Goal: Transaction & Acquisition: Purchase product/service

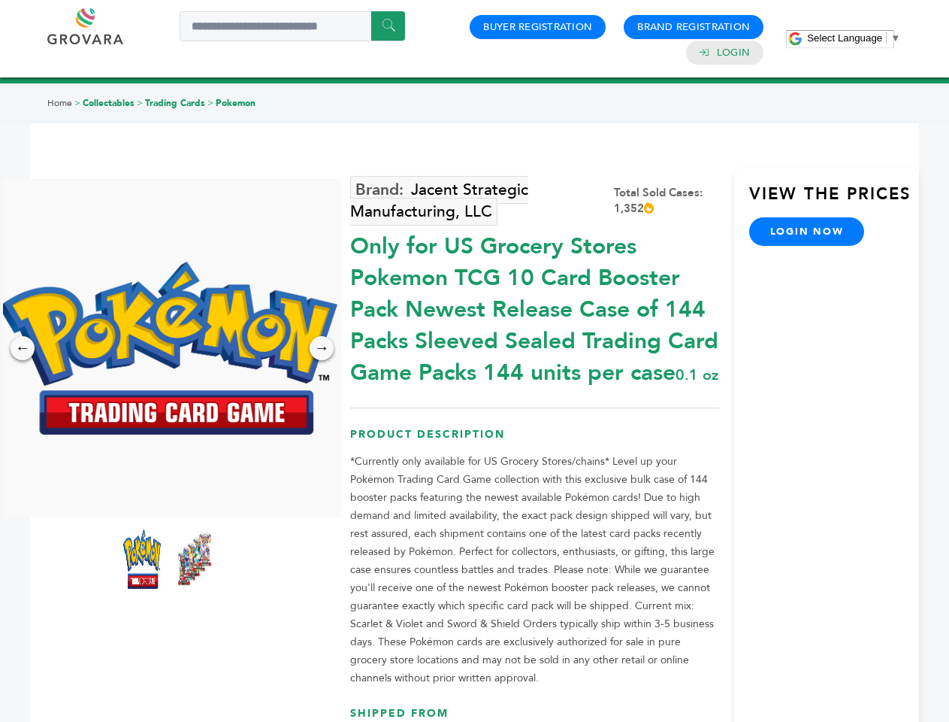
click at [854, 38] on span "Select Language" at bounding box center [844, 37] width 75 height 11
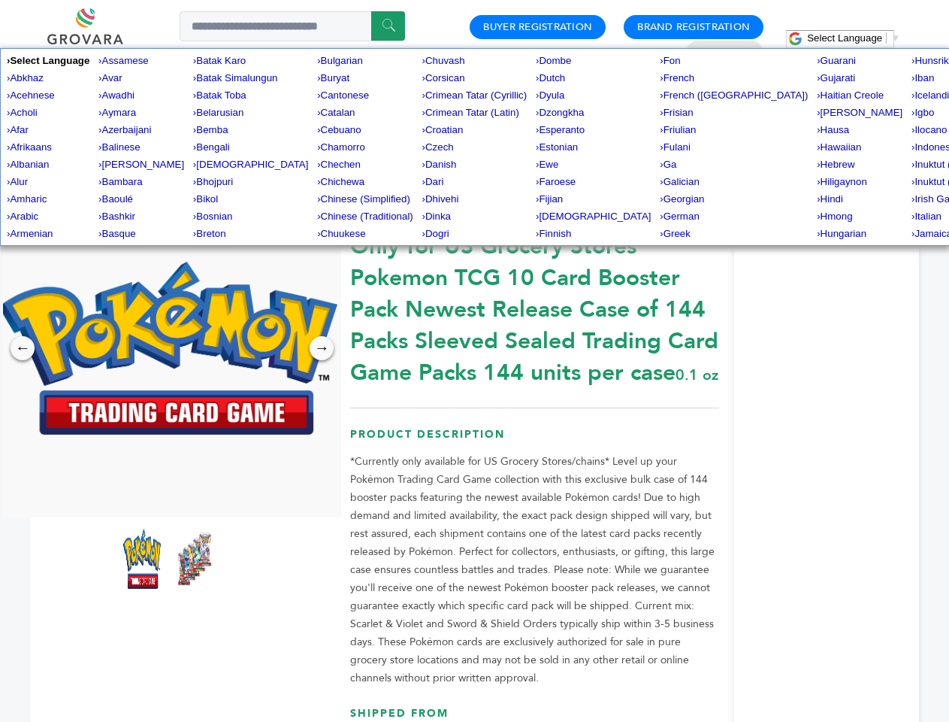
click at [168, 348] on img at bounding box center [168, 348] width 338 height 173
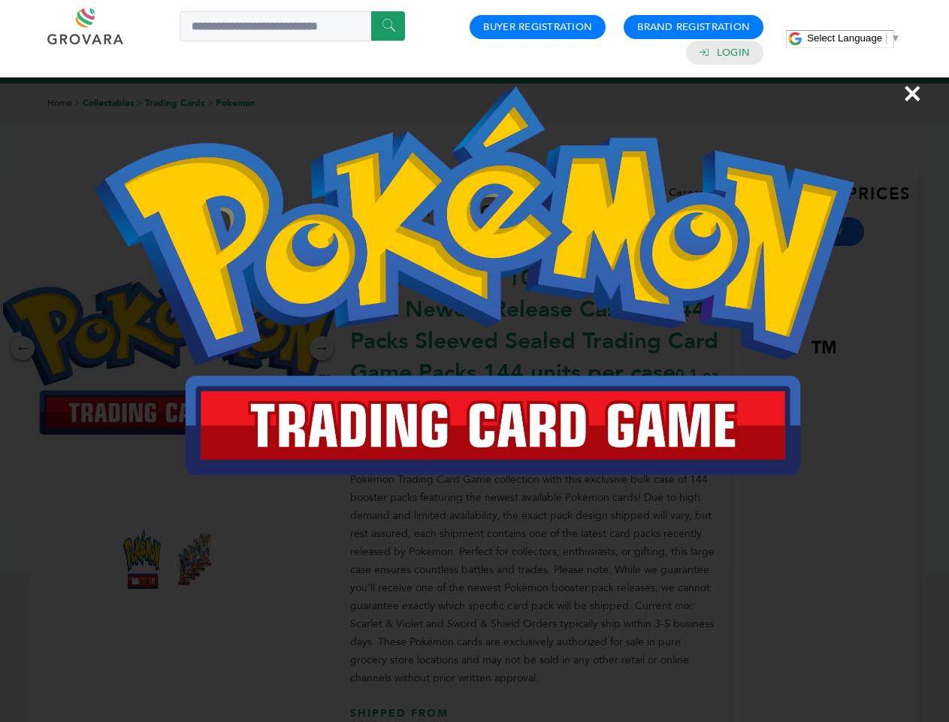
click at [23, 348] on div "×" at bounding box center [474, 361] width 949 height 722
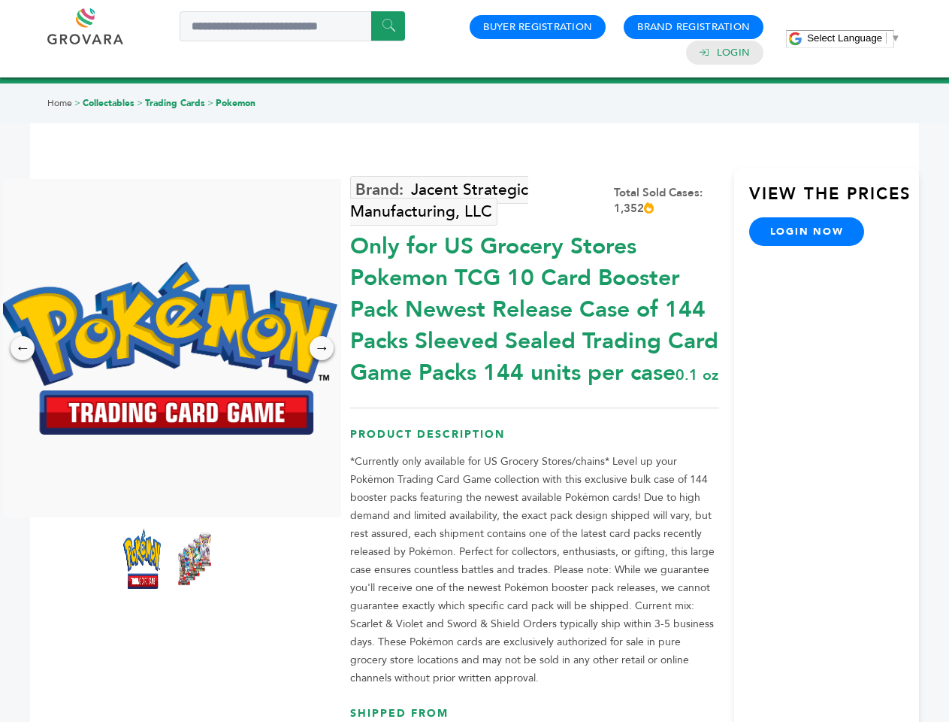
click at [322, 348] on div "→" at bounding box center [322, 348] width 24 height 24
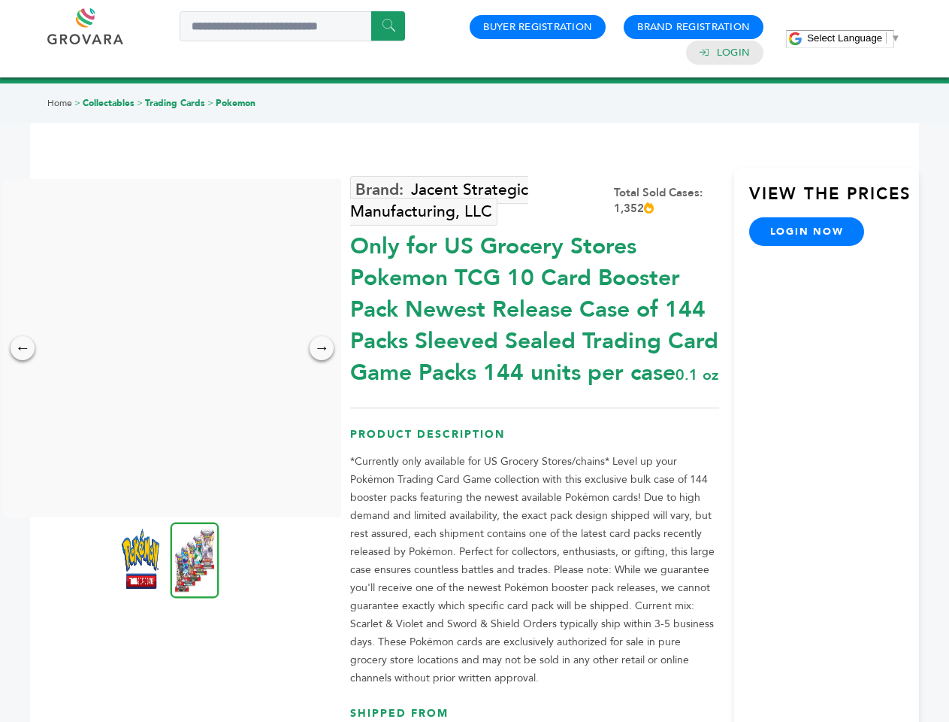
click at [142, 558] on img at bounding box center [141, 558] width 38 height 60
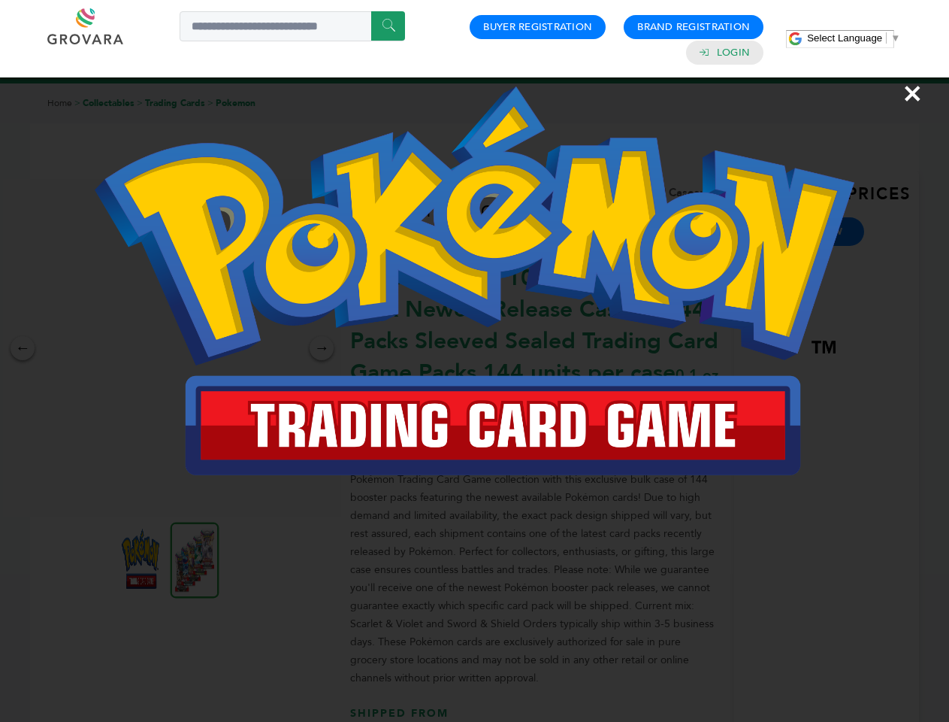
click at [195, 558] on div "×" at bounding box center [474, 361] width 949 height 722
